Goal: Information Seeking & Learning: Learn about a topic

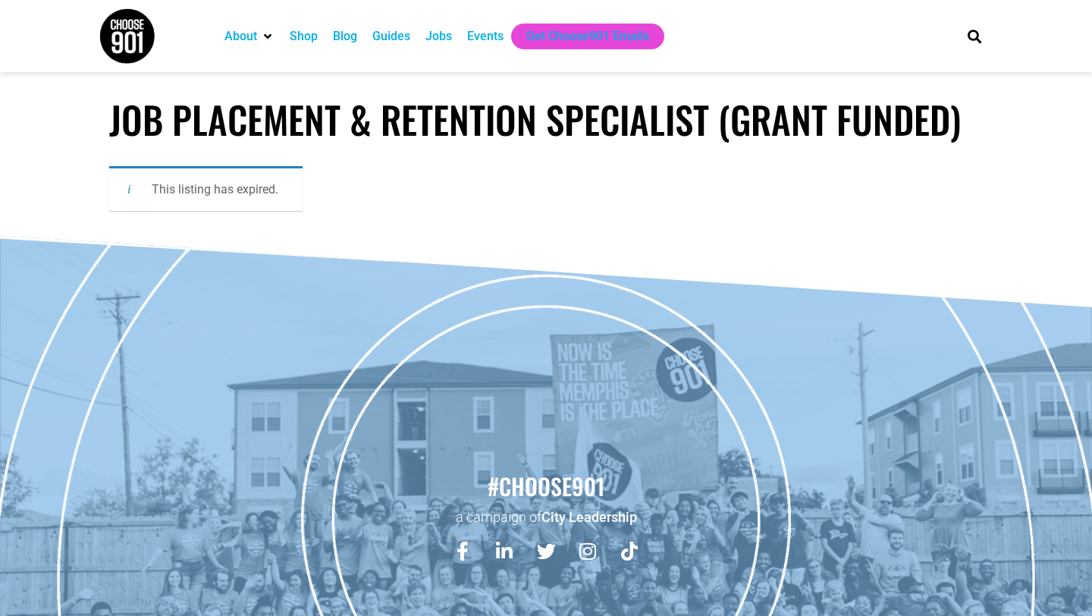
click at [450, 34] on div "Jobs" at bounding box center [438, 36] width 27 height 18
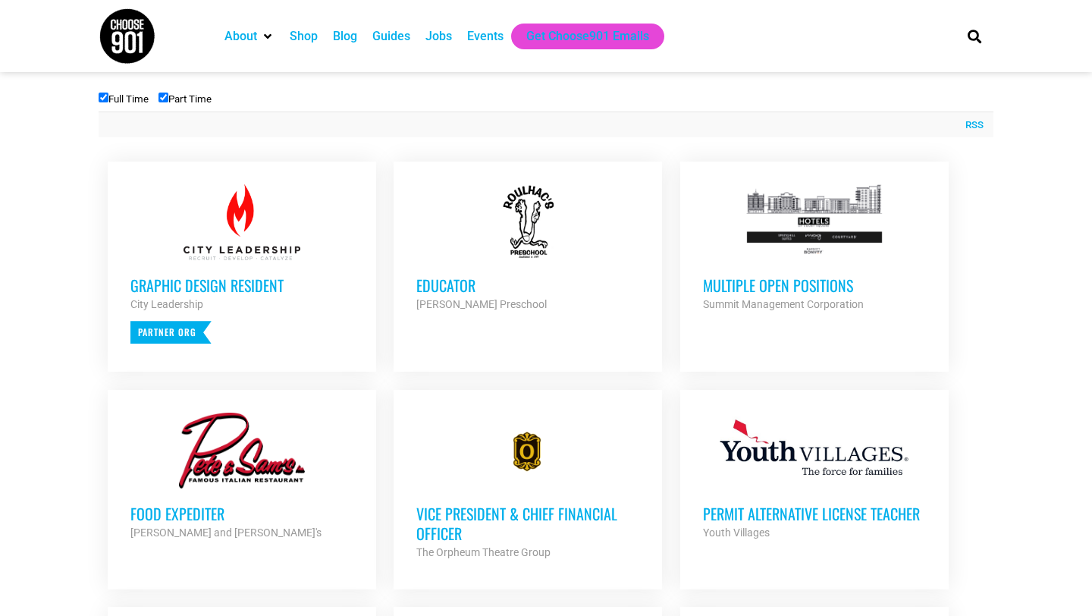
scroll to position [535, 0]
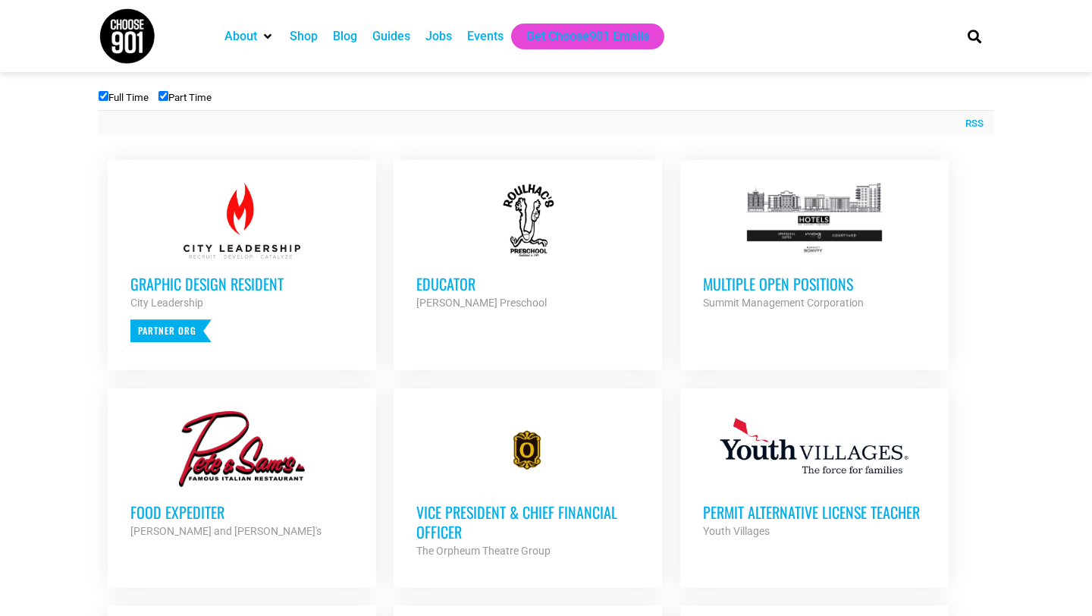
click at [727, 282] on h3 "Multiple Open Positions" at bounding box center [814, 284] width 223 height 20
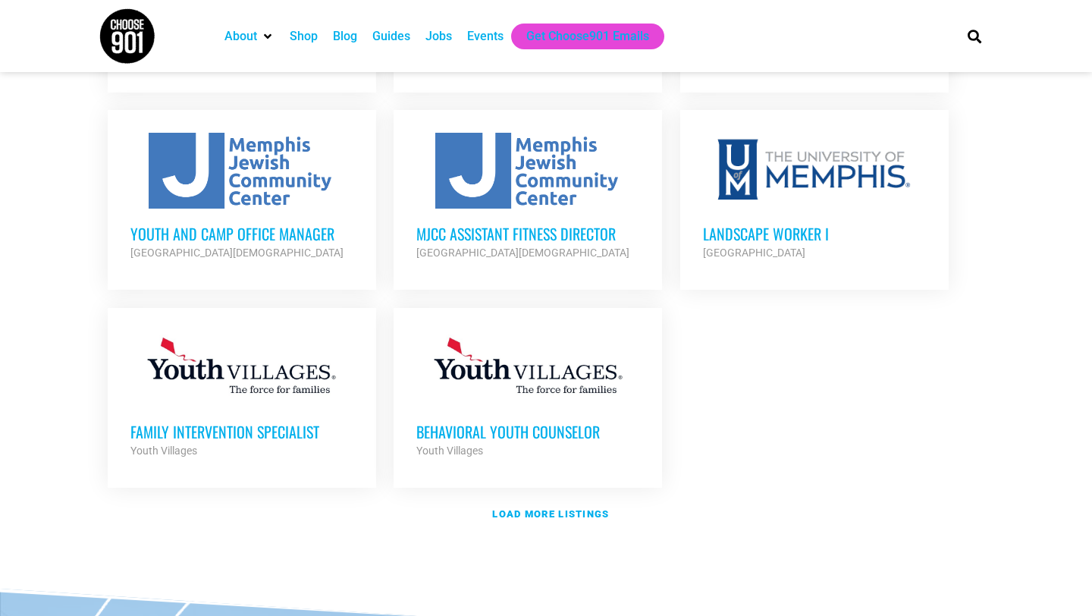
scroll to position [1710, 0]
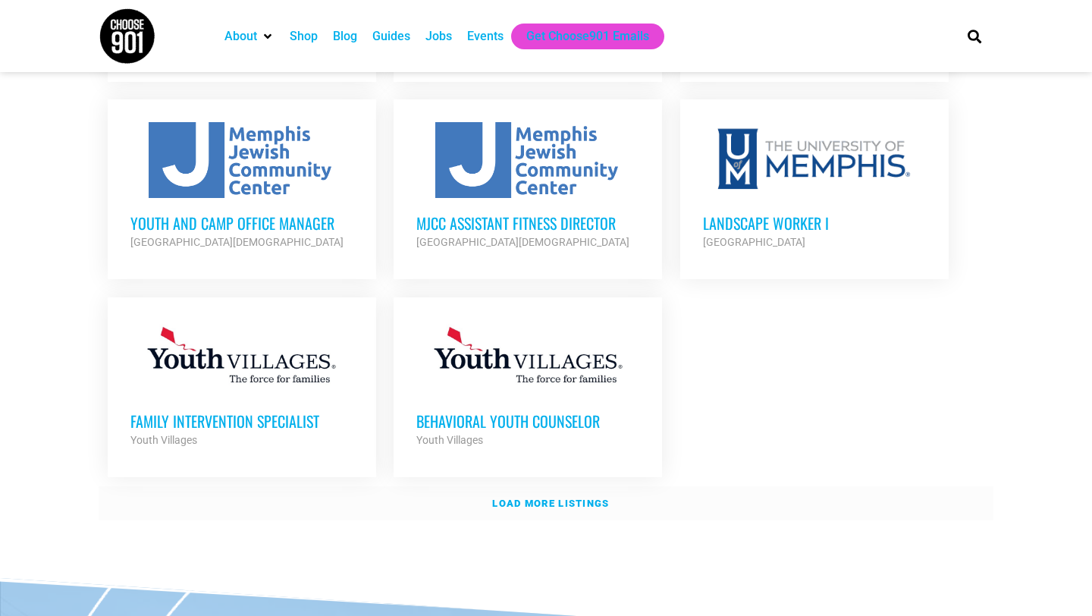
click at [529, 497] on strong "Load more listings" at bounding box center [550, 502] width 117 height 11
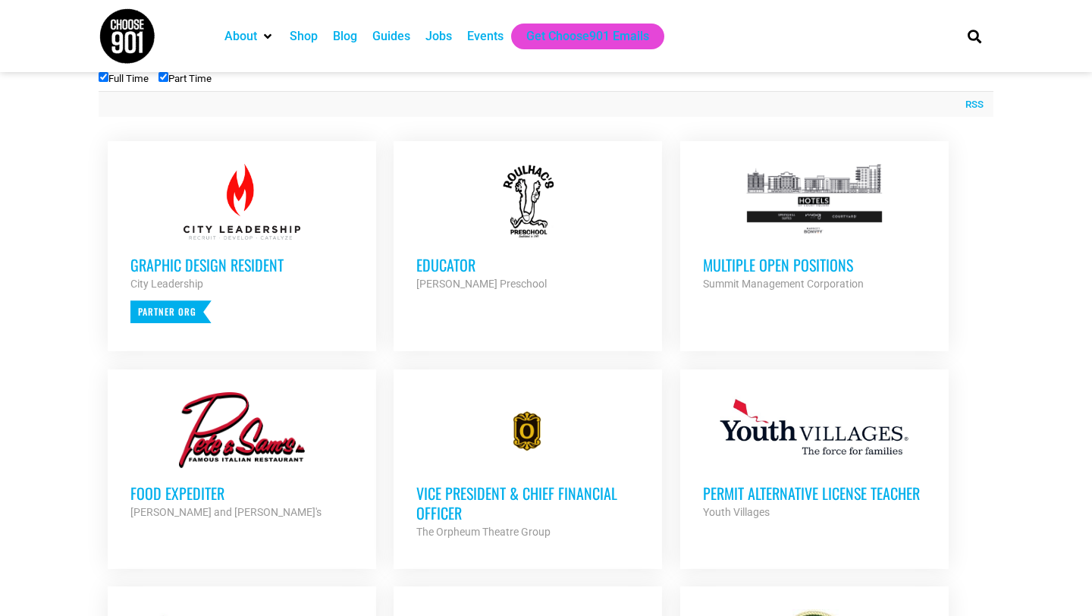
scroll to position [225, 0]
